Goal: Find contact information: Find contact information

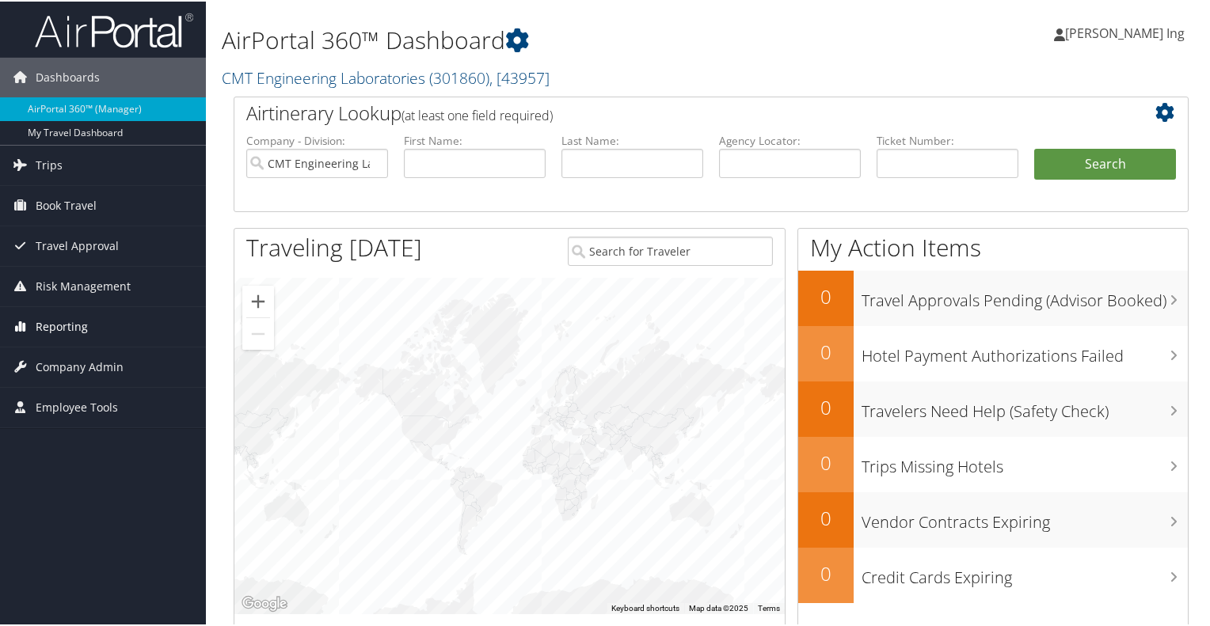
click at [78, 327] on span "Reporting" at bounding box center [62, 326] width 52 height 40
click at [80, 430] on span "Company Admin" at bounding box center [80, 437] width 88 height 40
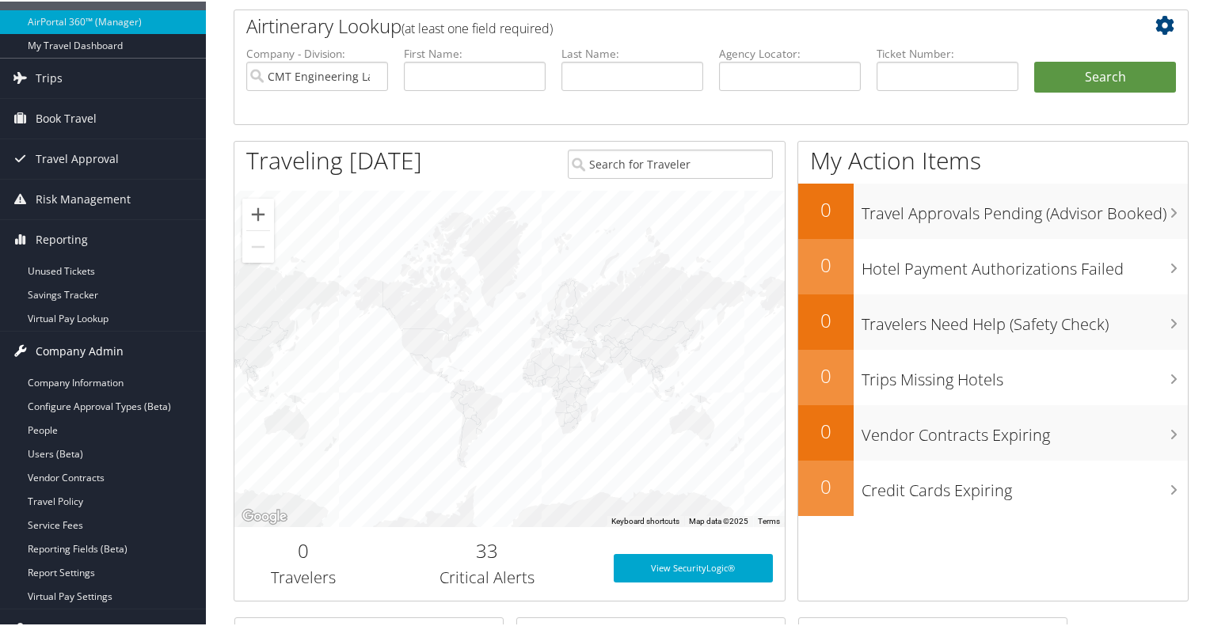
scroll to position [238, 0]
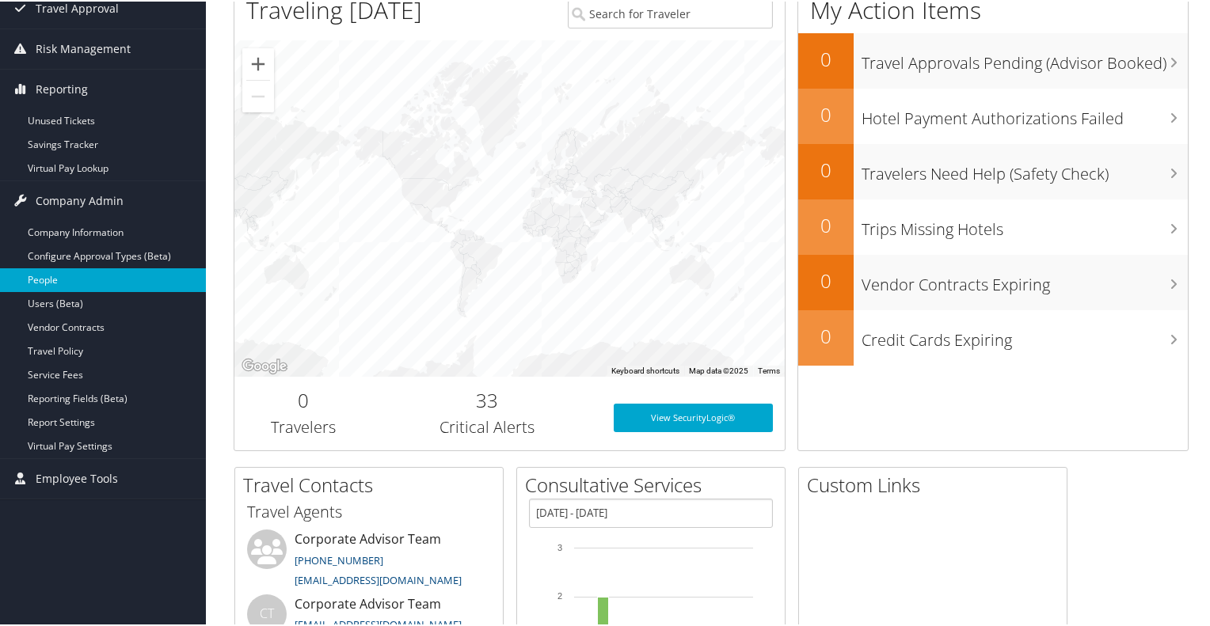
click at [70, 281] on link "People" at bounding box center [103, 279] width 206 height 24
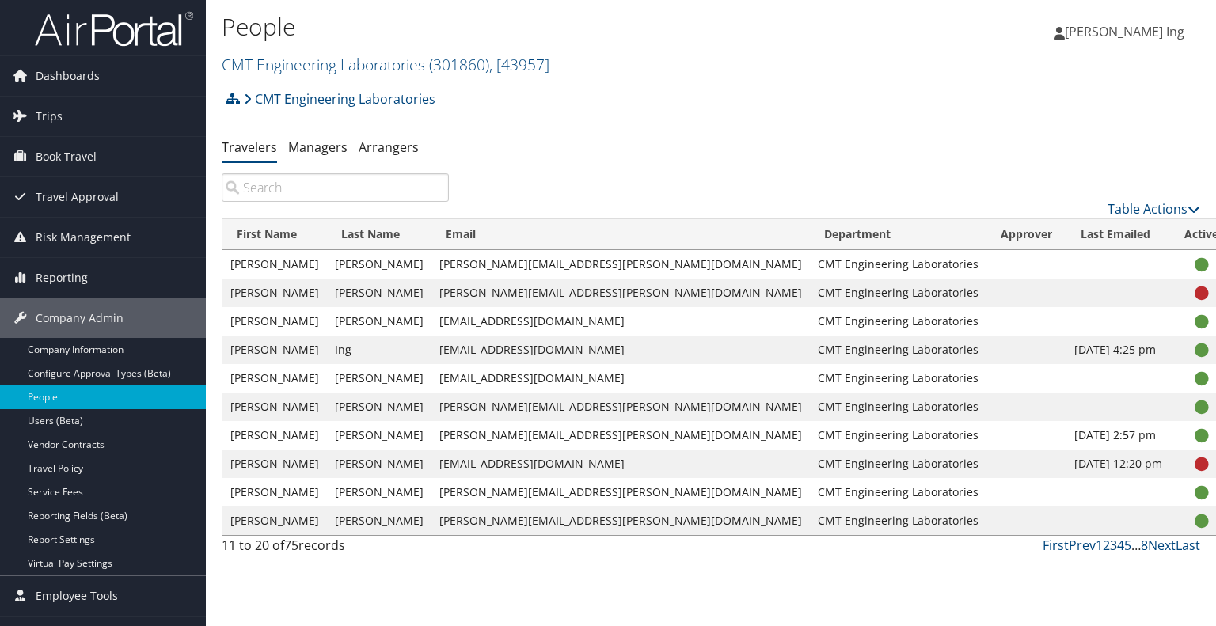
click at [1114, 549] on link "3" at bounding box center [1113, 545] width 7 height 17
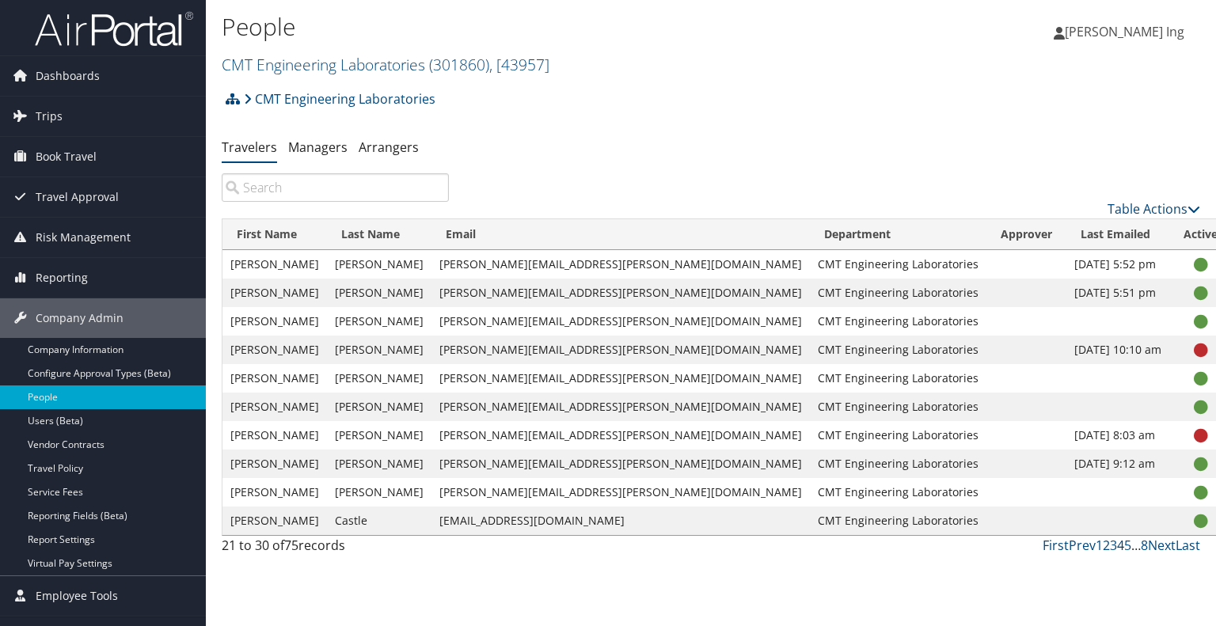
click at [1122, 549] on link "4" at bounding box center [1120, 545] width 7 height 17
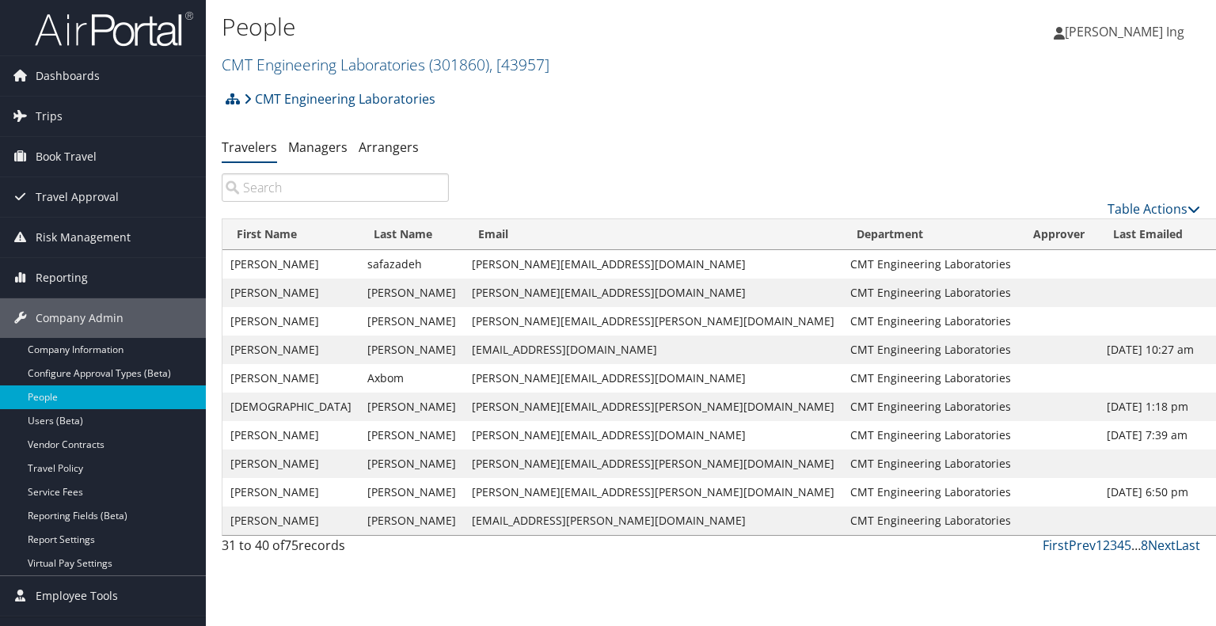
click at [490, 433] on td "john@cmtlaboratories.com" at bounding box center [653, 435] width 379 height 29
copy td "john@cmtlaboratories.com"
